Goal: Navigation & Orientation: Find specific page/section

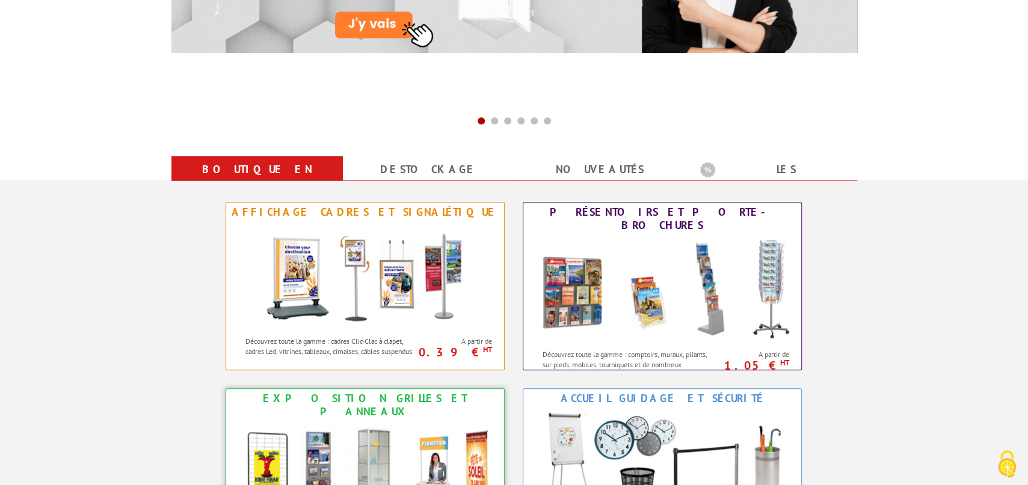
scroll to position [397, 0]
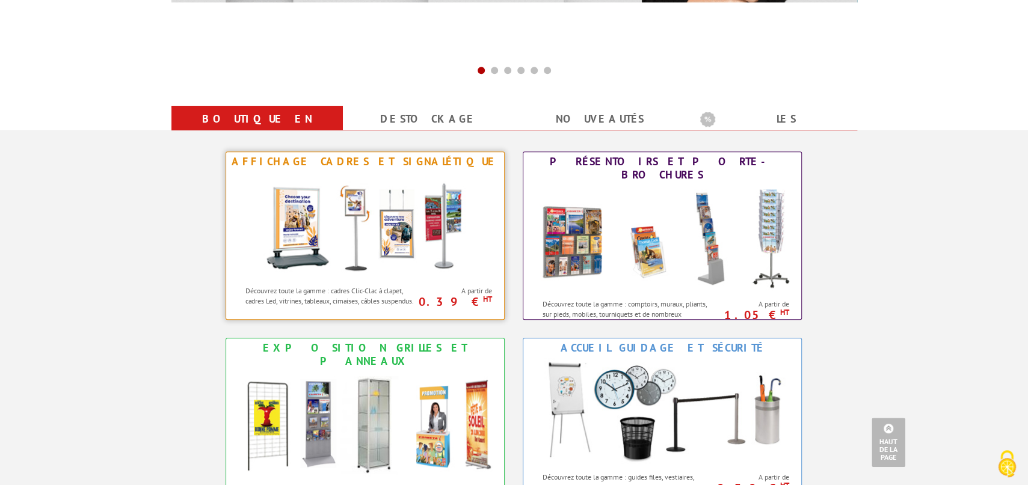
click at [402, 248] on img at bounding box center [365, 225] width 223 height 108
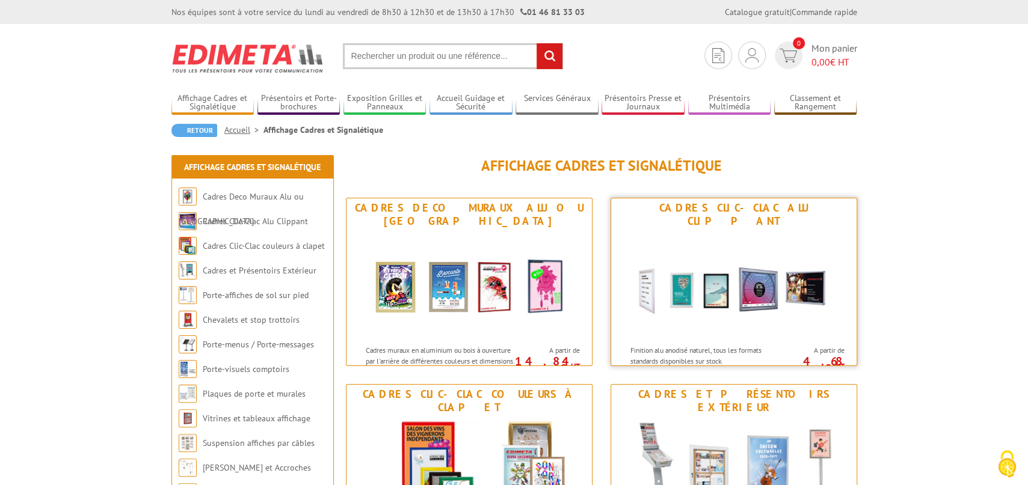
click at [754, 302] on img at bounding box center [734, 285] width 223 height 108
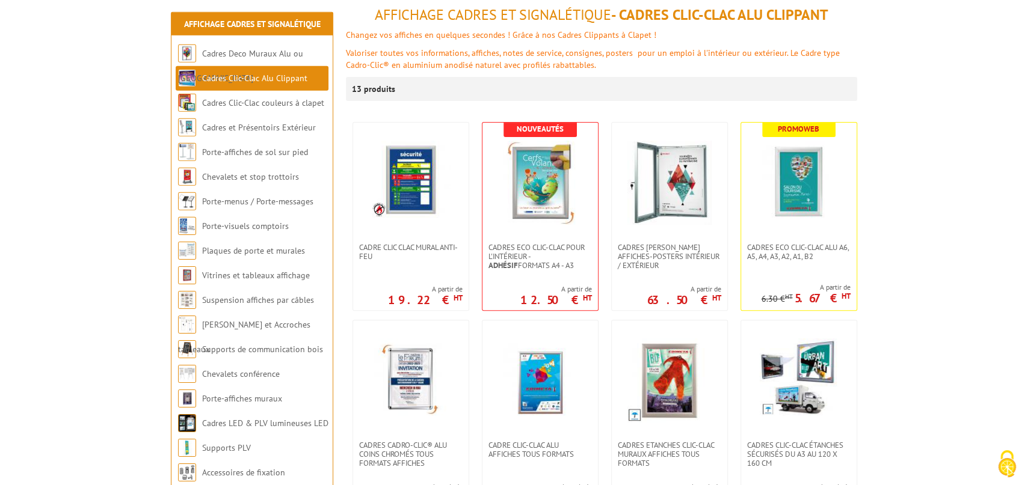
scroll to position [199, 0]
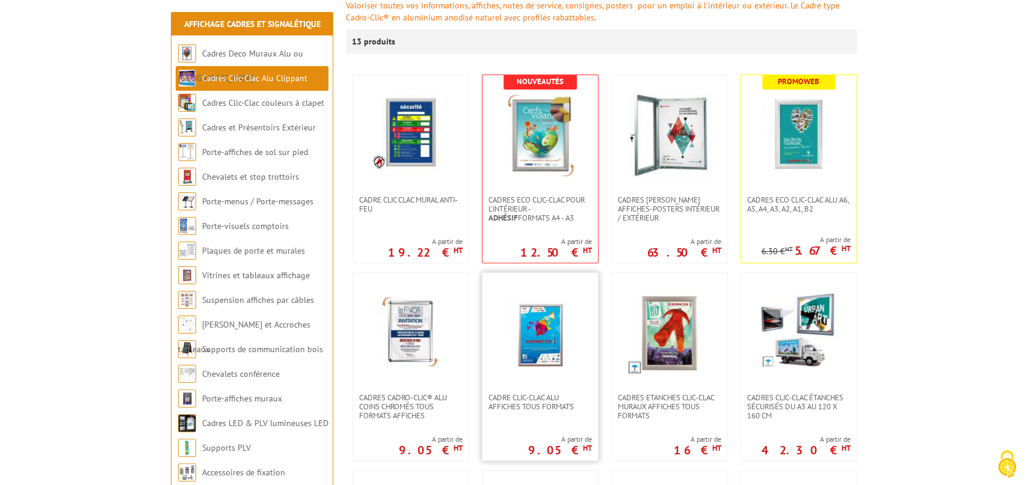
click at [547, 351] on img at bounding box center [540, 333] width 84 height 84
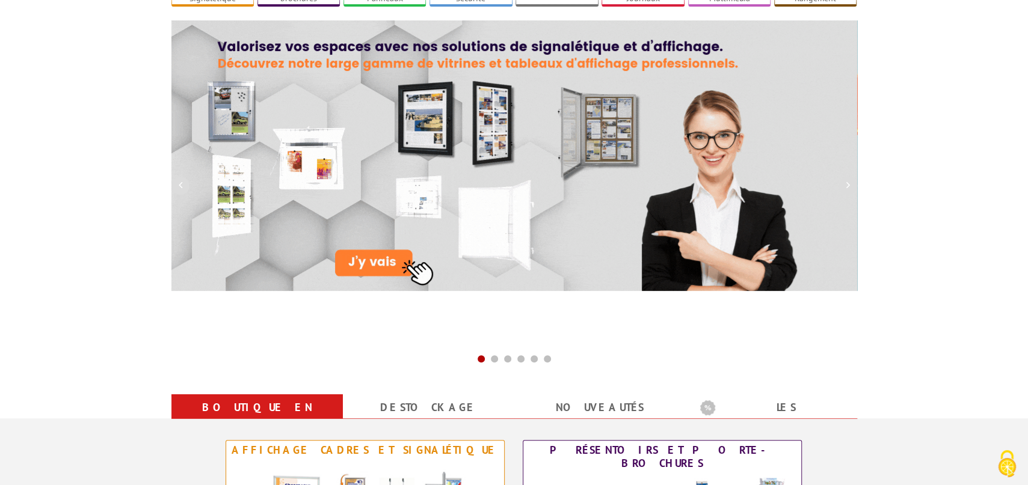
scroll to position [265, 0]
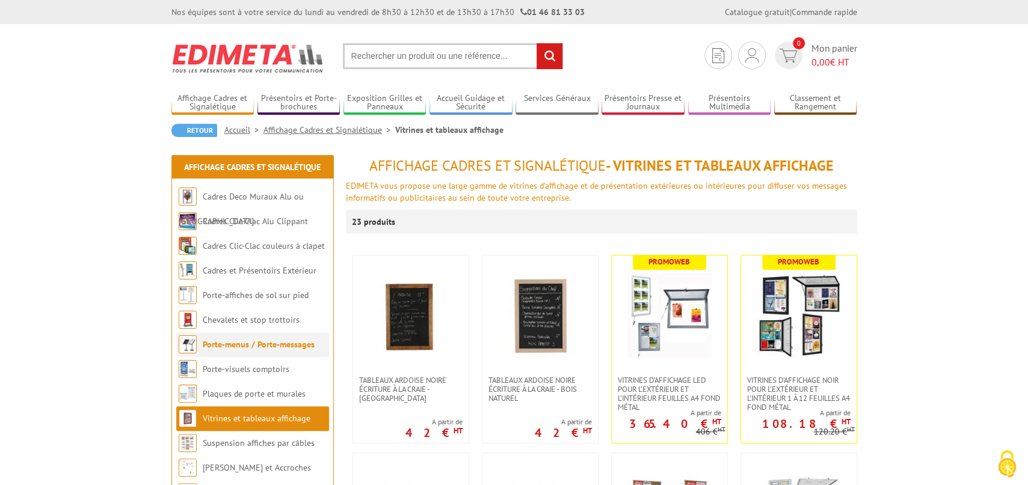
click at [260, 345] on link "Porte-menus / Porte-messages" at bounding box center [259, 344] width 112 height 11
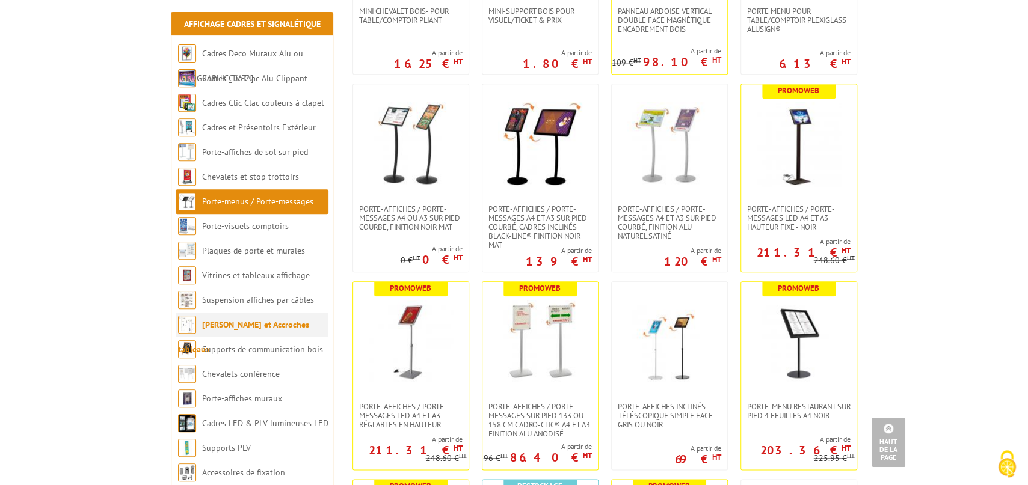
scroll to position [728, 0]
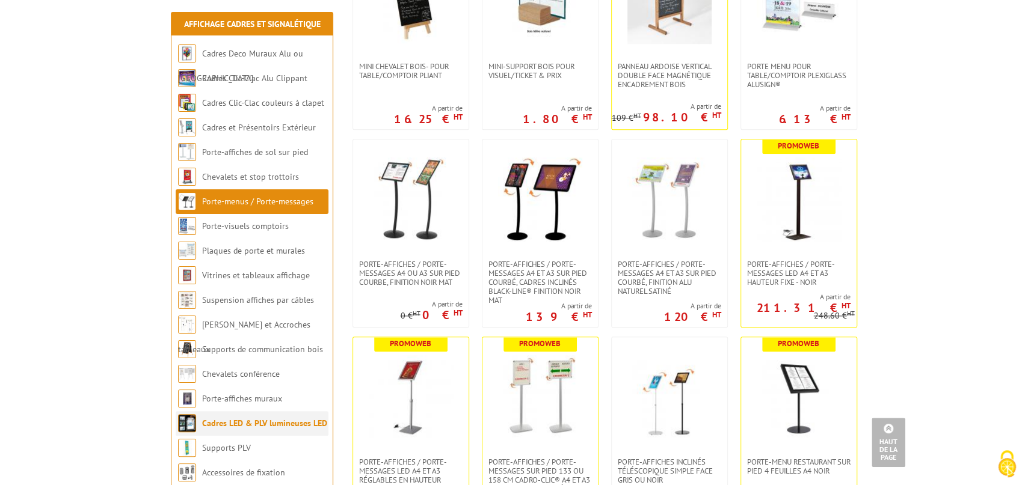
click at [235, 421] on link "Cadres LED & PLV lumineuses LED" at bounding box center [264, 423] width 125 height 11
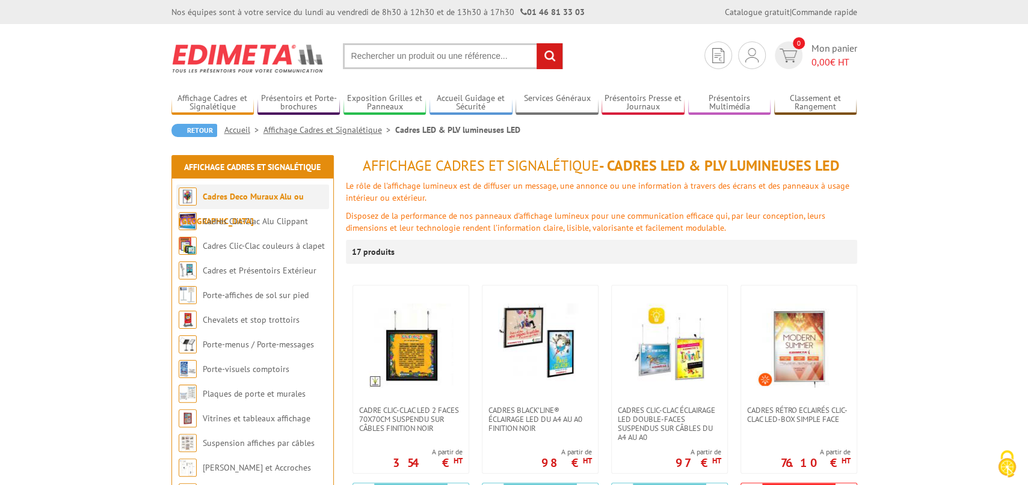
click at [253, 200] on link "Cadres Deco Muraux Alu ou [GEOGRAPHIC_DATA]" at bounding box center [241, 208] width 125 height 35
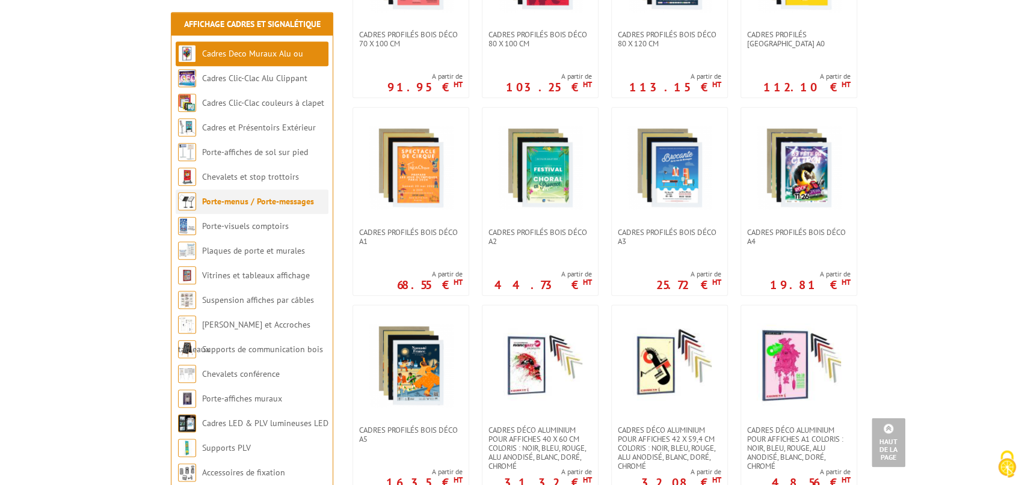
scroll to position [463, 0]
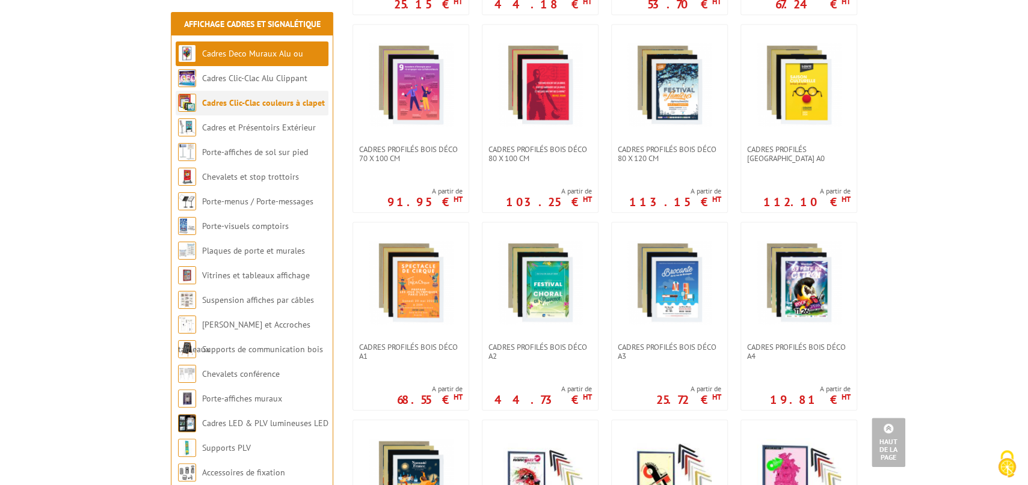
click at [260, 102] on link "Cadres Clic-Clac couleurs à clapet" at bounding box center [263, 102] width 123 height 11
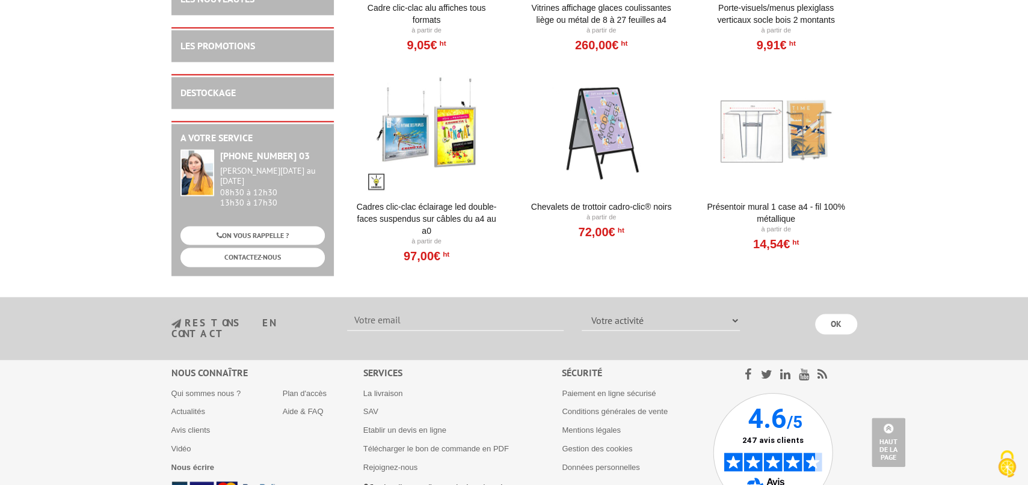
scroll to position [1125, 0]
